Goal: Transaction & Acquisition: Purchase product/service

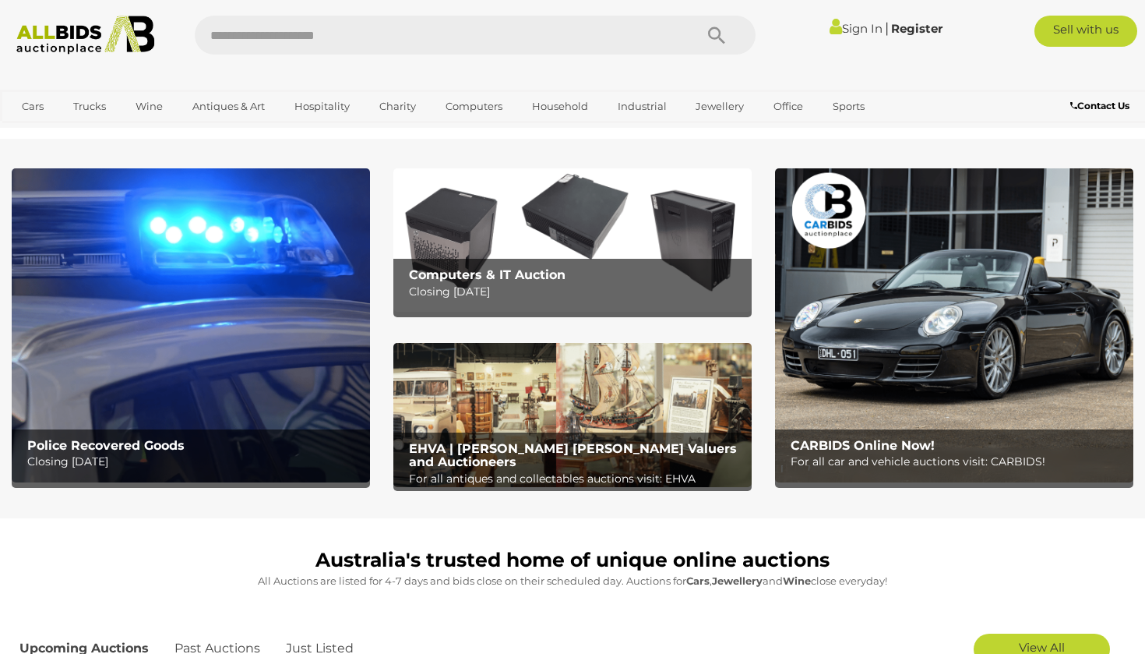
click at [165, 262] on img at bounding box center [191, 325] width 358 height 314
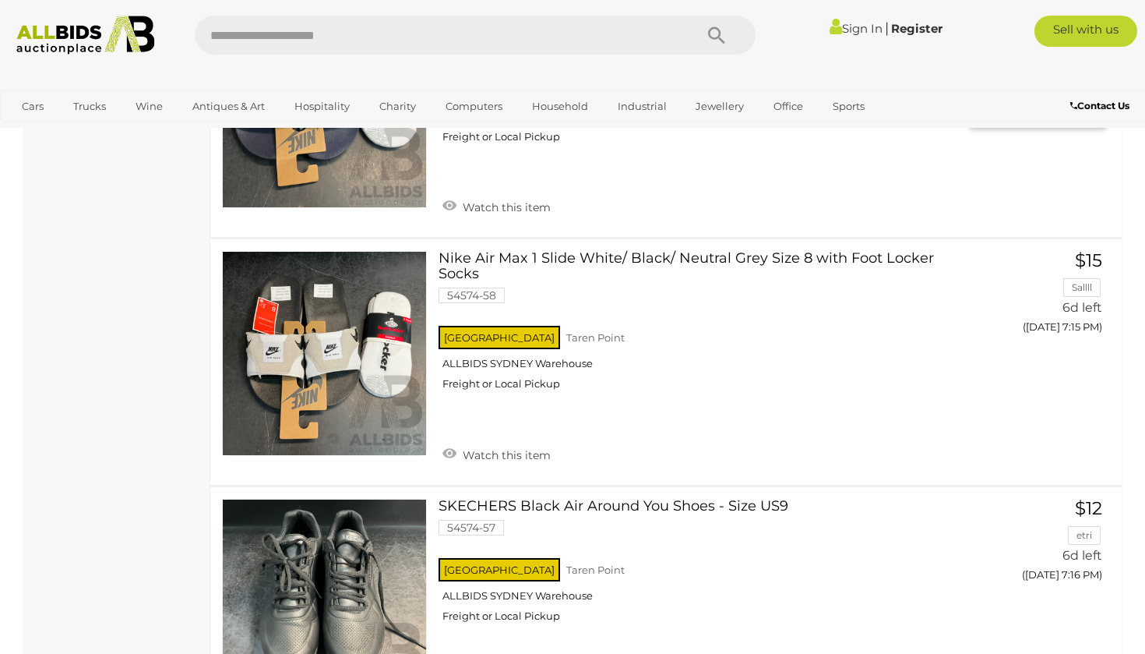
scroll to position [11177, 0]
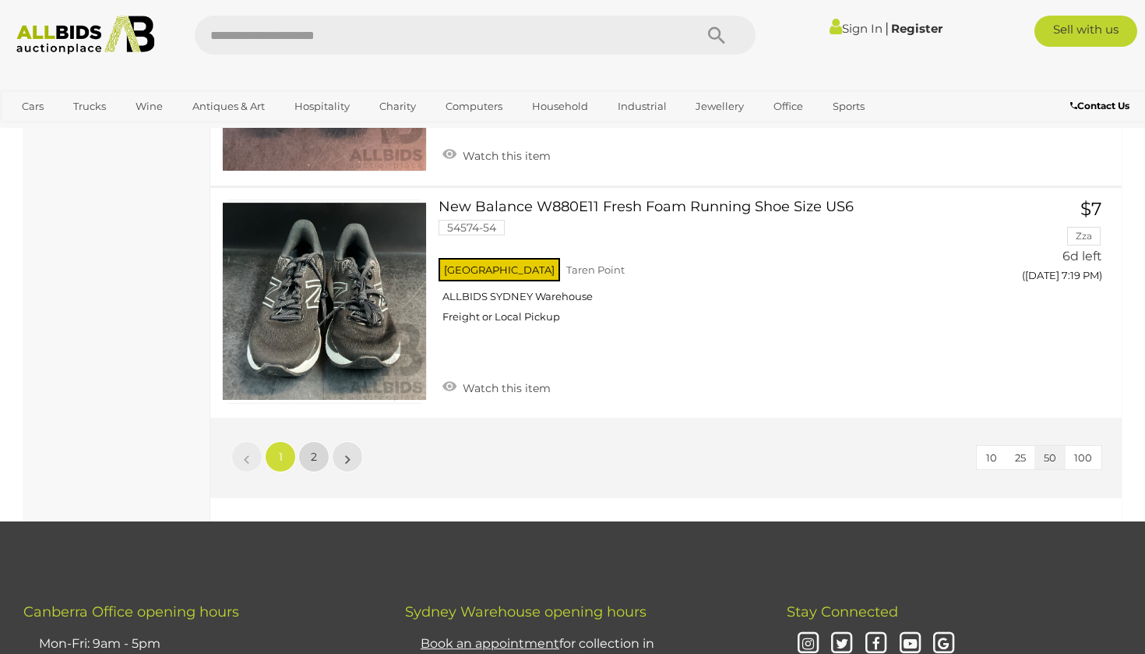
click at [309, 441] on link "2" at bounding box center [313, 456] width 31 height 31
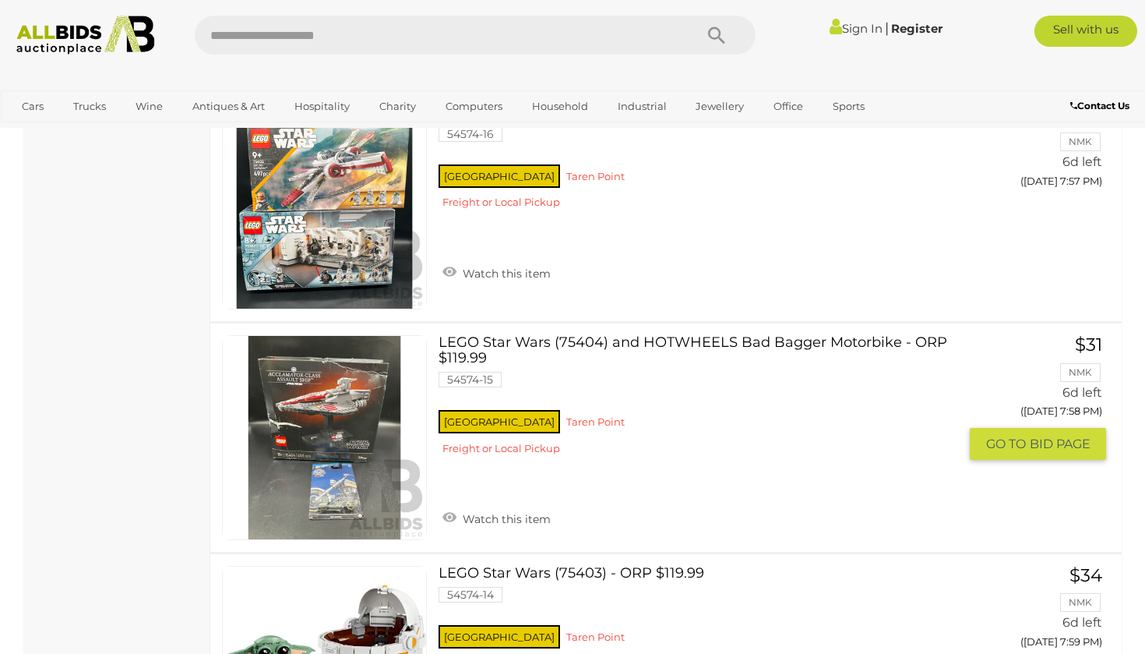
scroll to position [10461, 0]
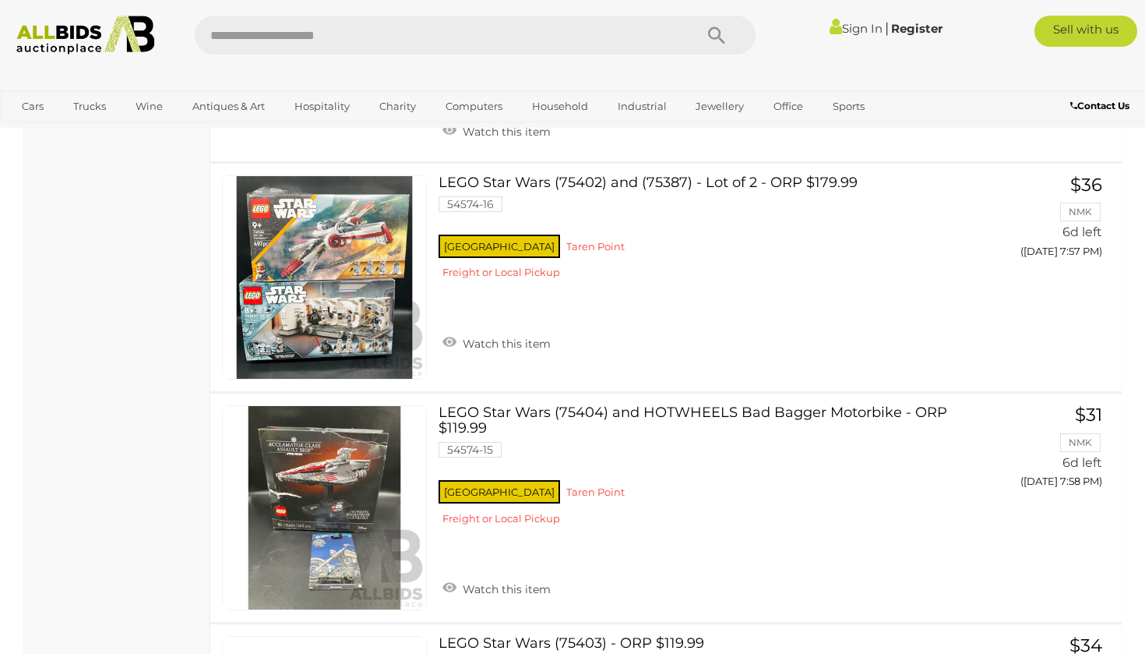
click at [629, 49] on input "text" at bounding box center [437, 35] width 484 height 39
type input "*****"
